Goal: Navigation & Orientation: Find specific page/section

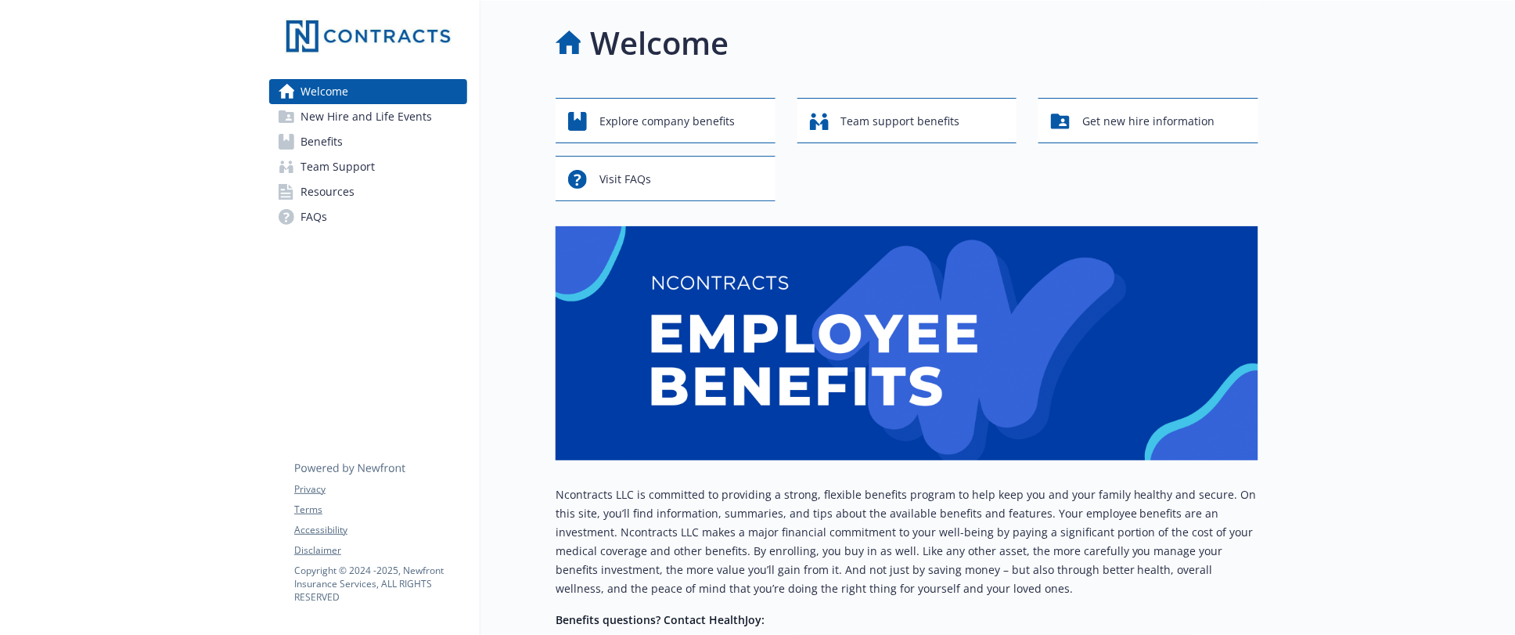
drag, startPoint x: 350, startPoint y: 141, endPoint x: 405, endPoint y: 174, distance: 63.9
click at [350, 141] on link "Benefits" at bounding box center [368, 141] width 198 height 25
